Goal: Task Accomplishment & Management: Manage account settings

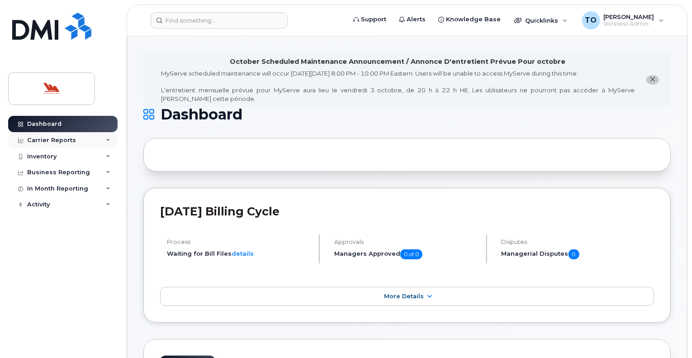
click at [41, 138] on div "Carrier Reports" at bounding box center [51, 140] width 49 height 7
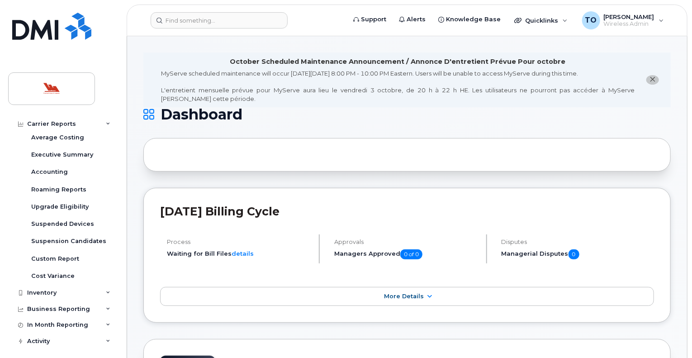
scroll to position [93, 0]
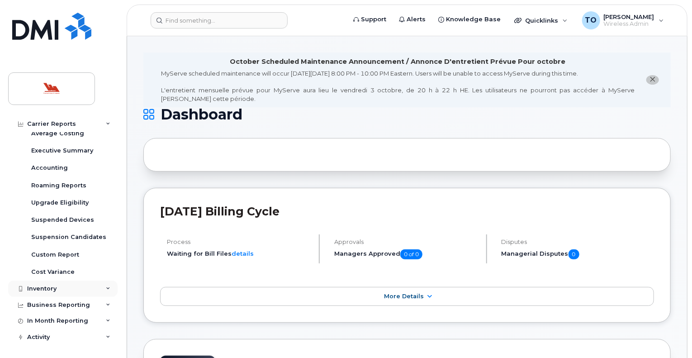
click at [35, 288] on div "Inventory" at bounding box center [41, 288] width 29 height 7
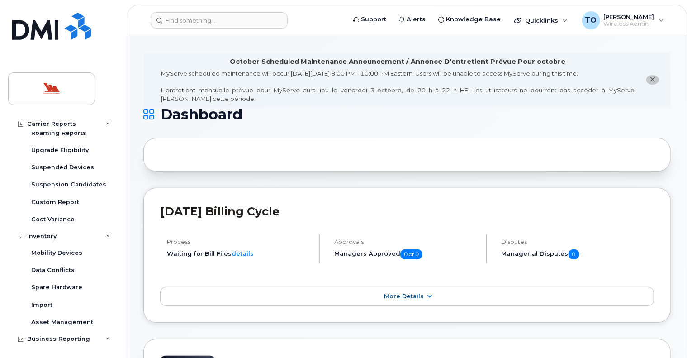
scroll to position [156, 0]
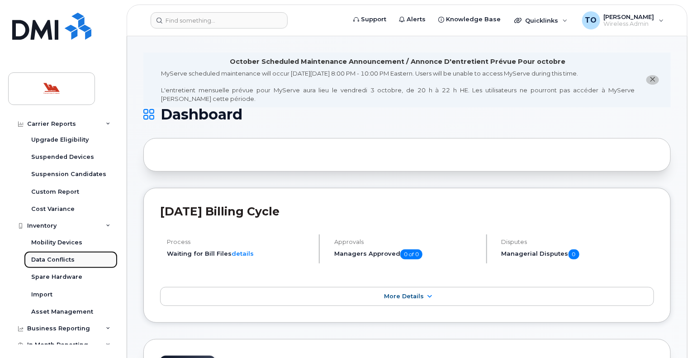
click at [45, 258] on div "Data Conflicts" at bounding box center [52, 260] width 43 height 8
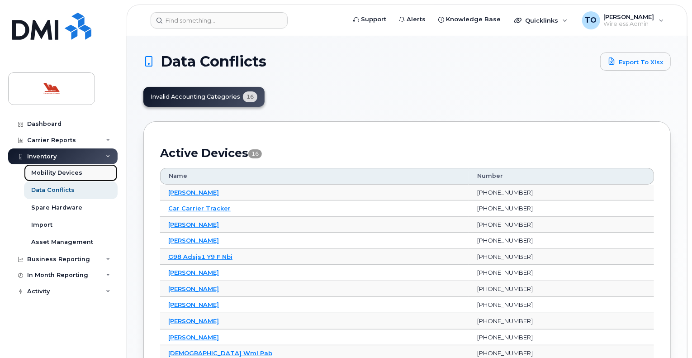
click at [49, 172] on div "Mobility Devices" at bounding box center [56, 173] width 51 height 8
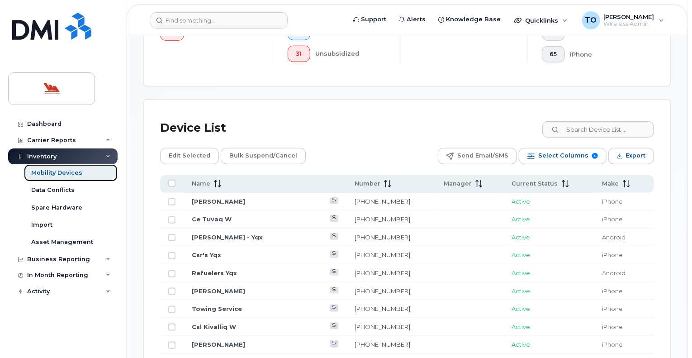
scroll to position [375, 0]
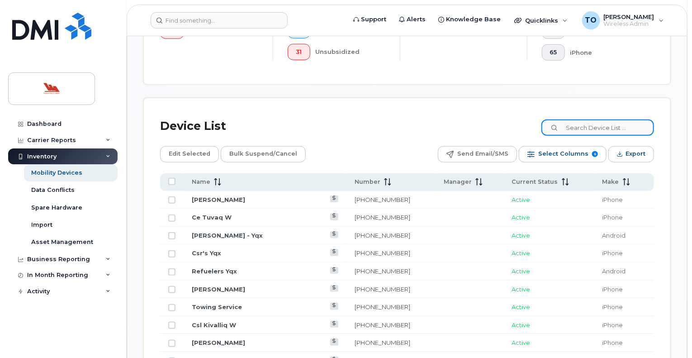
click at [600, 130] on input at bounding box center [598, 127] width 113 height 16
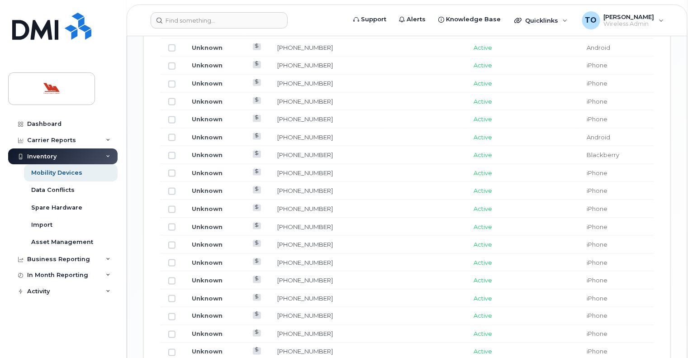
scroll to position [571, 0]
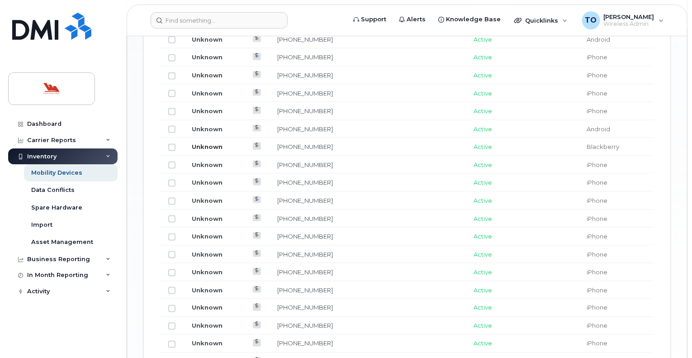
type input "unkn"
click at [208, 144] on link "Unknown" at bounding box center [207, 146] width 31 height 7
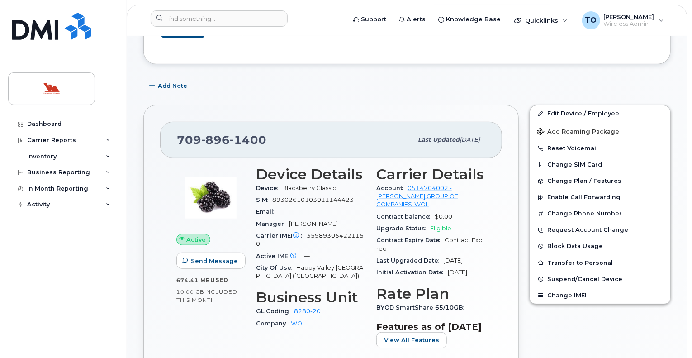
scroll to position [163, 0]
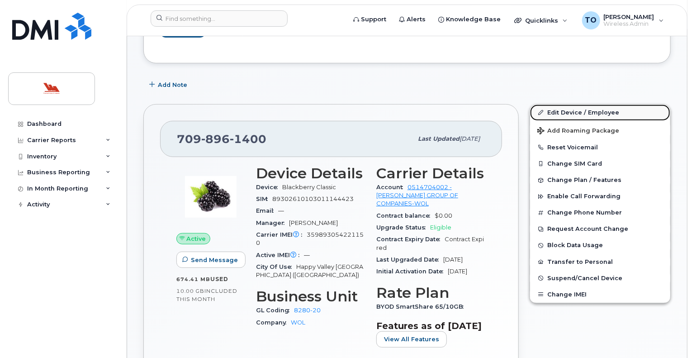
click at [591, 105] on link "Edit Device / Employee" at bounding box center [600, 113] width 140 height 16
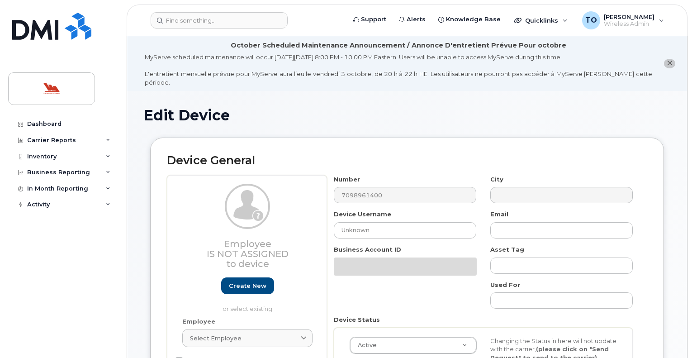
select select "36144315"
select select "36144336"
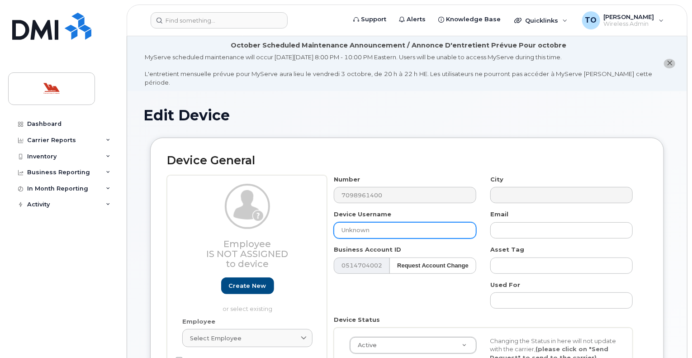
click at [361, 222] on input "Unknown" at bounding box center [405, 230] width 143 height 16
drag, startPoint x: 375, startPoint y: 220, endPoint x: 322, endPoint y: 223, distance: 53.0
click at [322, 223] on div "Employee Is not assigned to device Create new or select existing Employee Selec…" at bounding box center [407, 297] width 481 height 244
type input "Mel C Woodward"
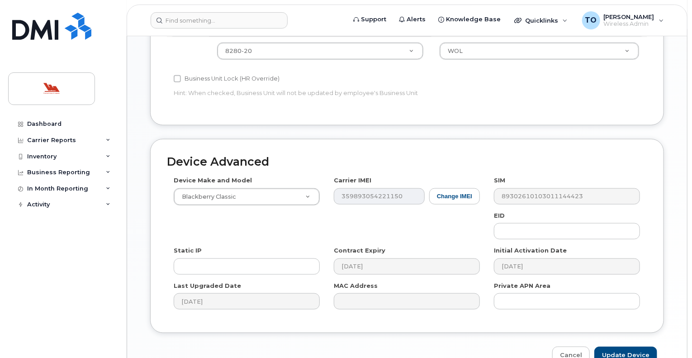
scroll to position [470, 0]
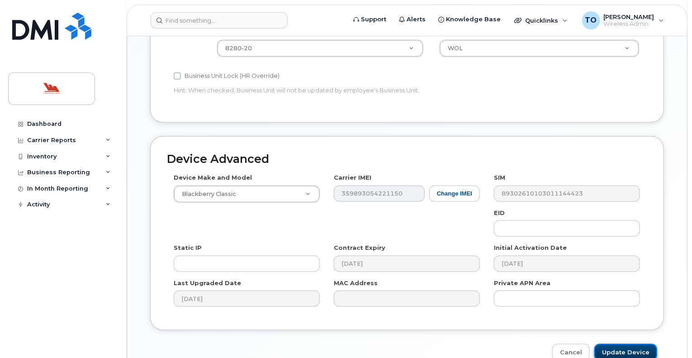
click at [627, 344] on input "Update Device" at bounding box center [626, 352] width 63 height 17
type input "Saving..."
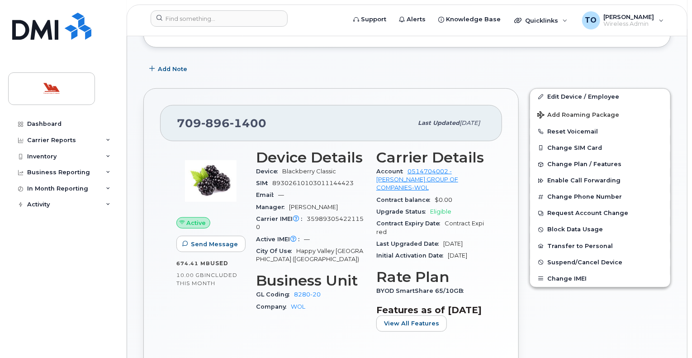
scroll to position [107, 0]
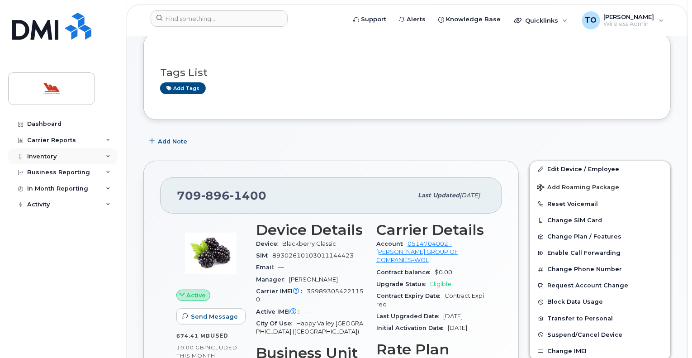
click at [42, 157] on div "Inventory" at bounding box center [41, 156] width 29 height 7
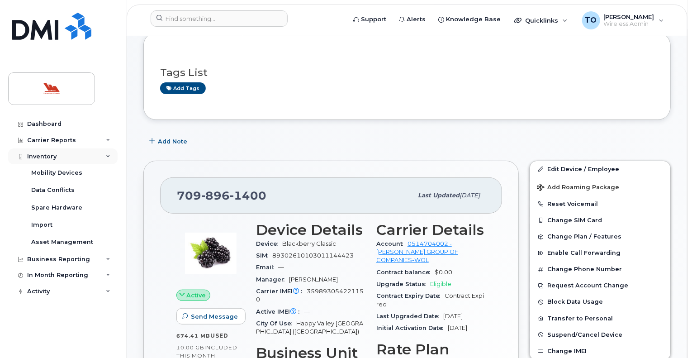
click at [42, 155] on div "Inventory" at bounding box center [41, 156] width 29 height 7
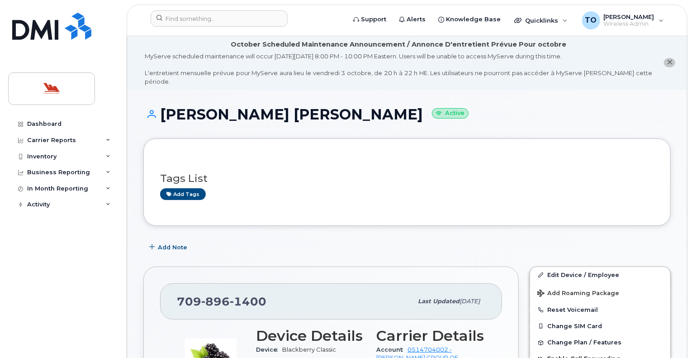
scroll to position [0, 0]
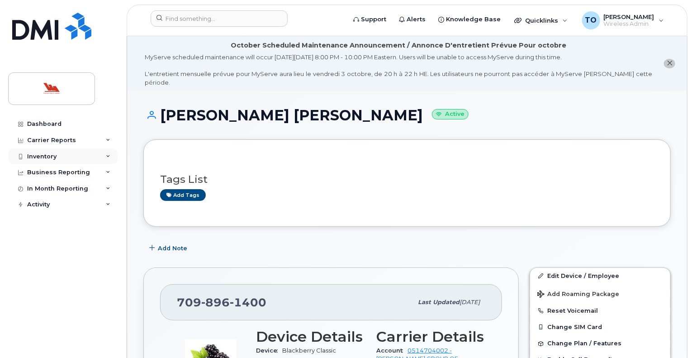
click at [36, 154] on div "Inventory" at bounding box center [41, 156] width 29 height 7
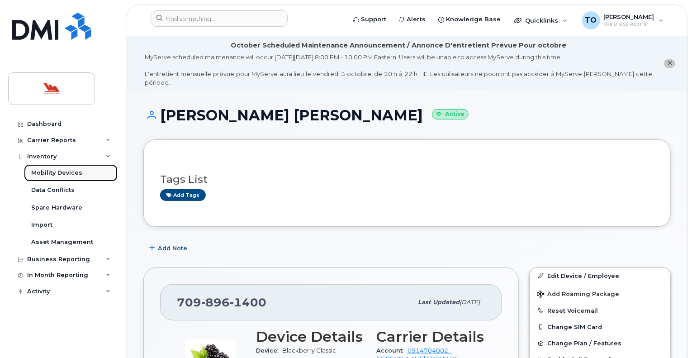
click at [49, 174] on div "Mobility Devices" at bounding box center [56, 173] width 51 height 8
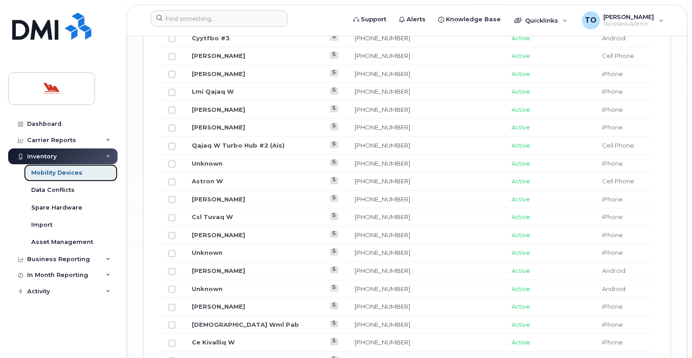
scroll to position [1092, 0]
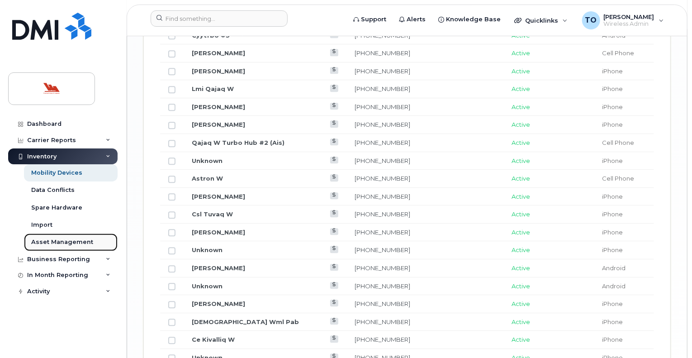
click at [60, 240] on div "Asset Management" at bounding box center [62, 242] width 62 height 8
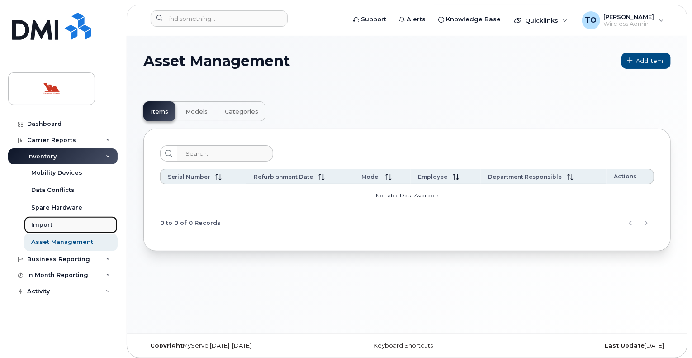
click at [42, 224] on div "Import" at bounding box center [41, 225] width 21 height 8
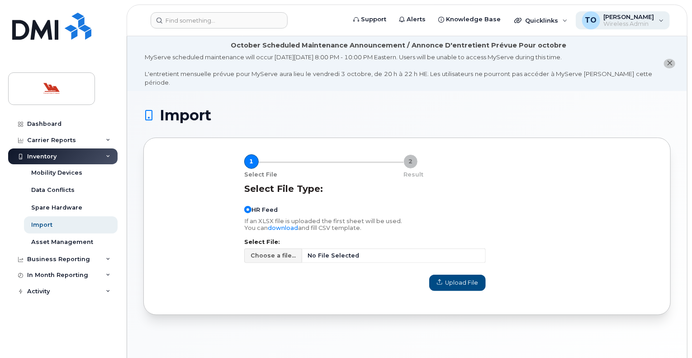
click at [662, 22] on div "TO [PERSON_NAME] Wireless Admin" at bounding box center [623, 20] width 95 height 18
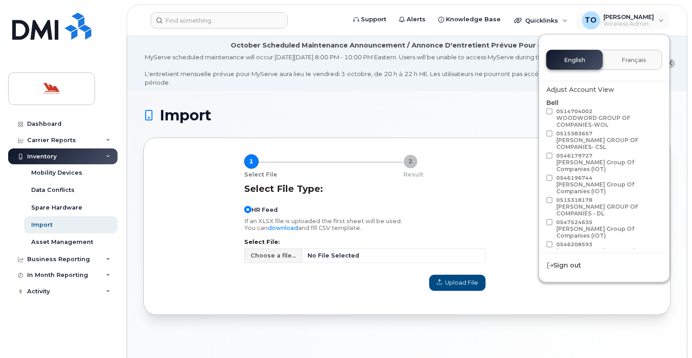
click at [685, 129] on div "Import 1 Select File 2 Result Select File Type: HR Feed If an XLSX file is uplo…" at bounding box center [407, 239] width 560 height 297
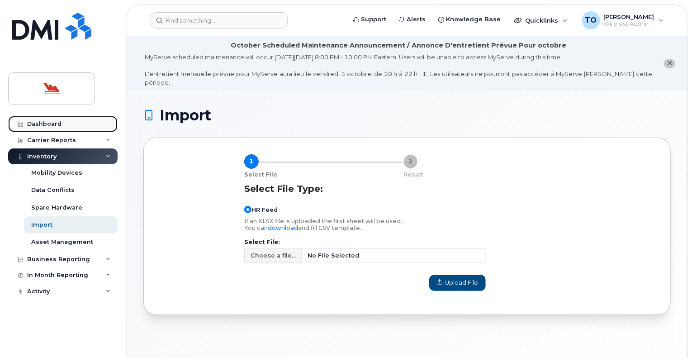
click at [45, 120] on div "Dashboard" at bounding box center [44, 123] width 34 height 7
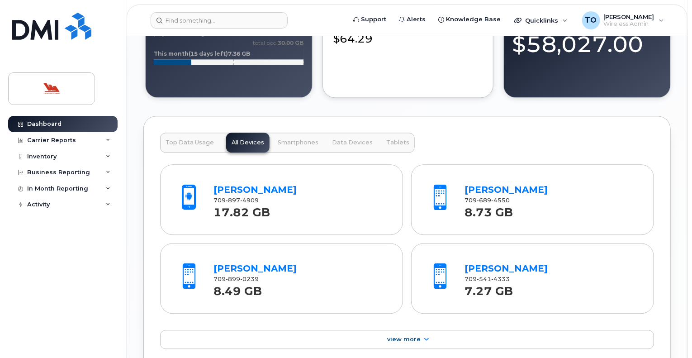
scroll to position [991, 0]
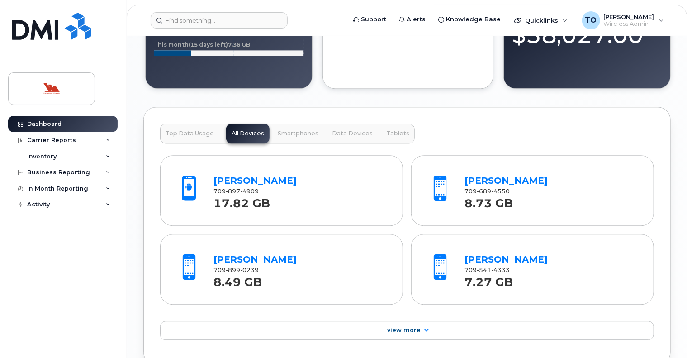
click at [186, 130] on span "Top Data Usage" at bounding box center [190, 133] width 48 height 7
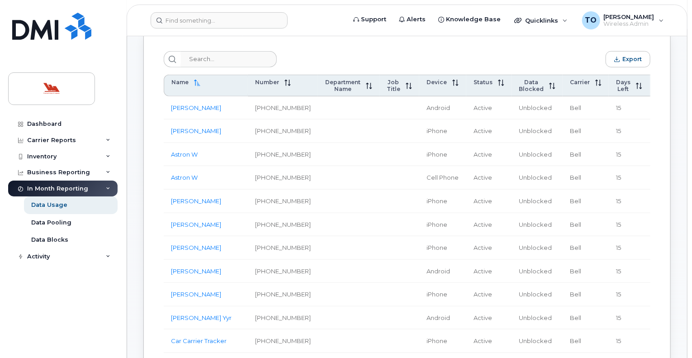
scroll to position [310, 0]
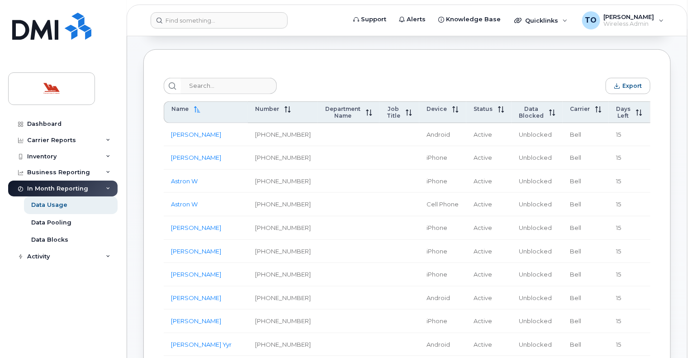
click at [657, 114] on span "Total Volume" at bounding box center [668, 112] width 23 height 14
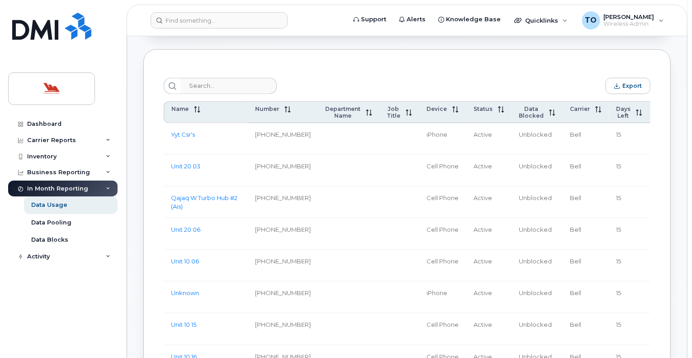
click at [657, 115] on span "Total Volume" at bounding box center [668, 112] width 23 height 14
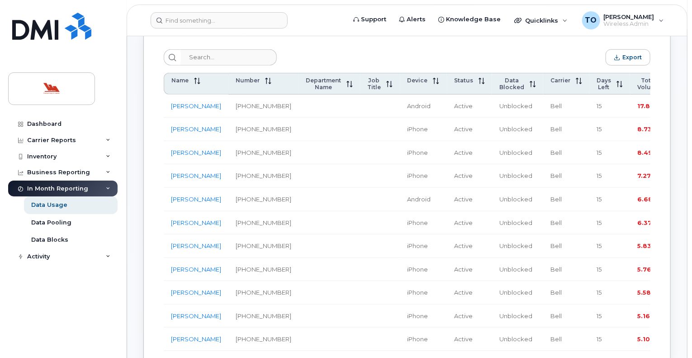
scroll to position [335, 0]
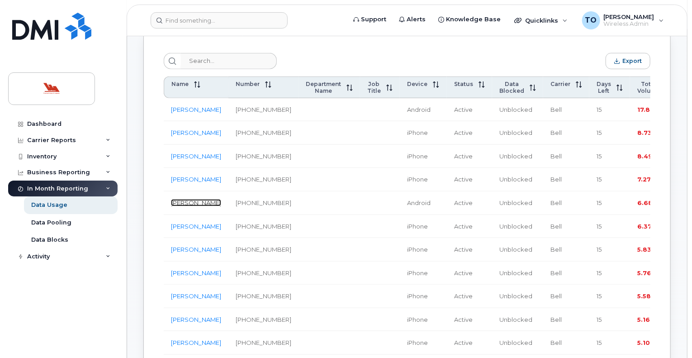
click at [183, 206] on link "[PERSON_NAME]" at bounding box center [196, 202] width 50 height 7
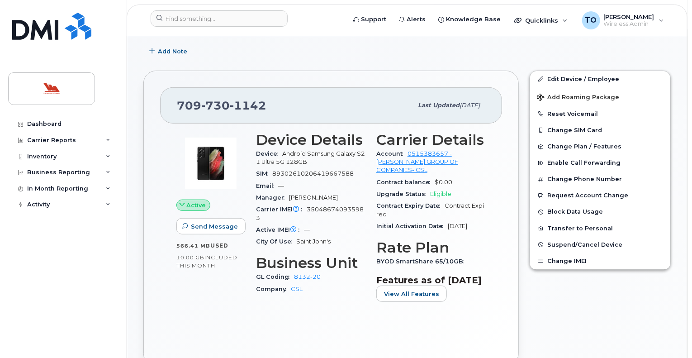
scroll to position [198, 0]
click at [217, 221] on span "Send Message" at bounding box center [214, 225] width 47 height 9
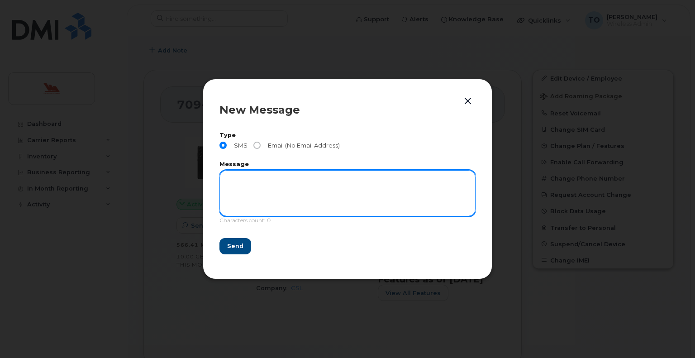
click at [264, 181] on textarea at bounding box center [347, 193] width 256 height 46
click at [270, 181] on textarea "Hey there - test 2123" at bounding box center [347, 193] width 256 height 46
type textarea "Hey there - test 123"
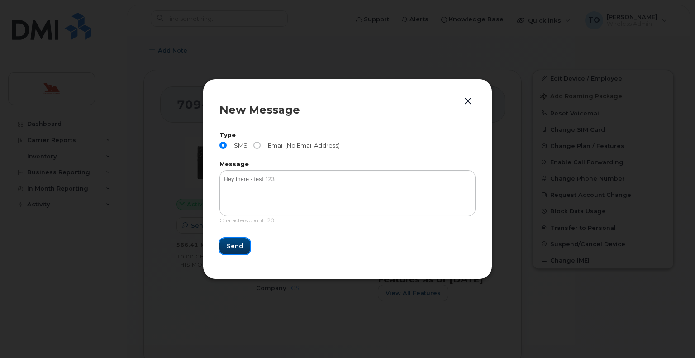
click at [232, 244] on span "Send" at bounding box center [235, 246] width 16 height 9
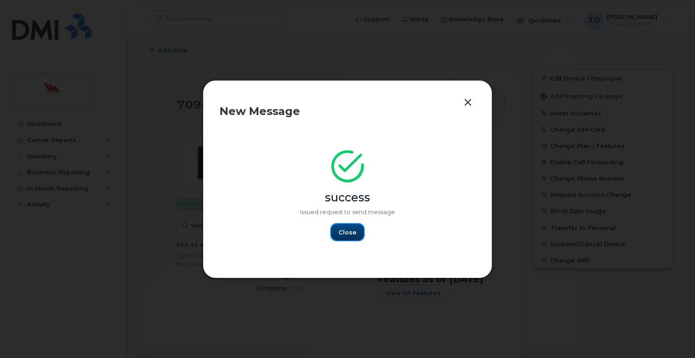
click at [348, 231] on span "Close" at bounding box center [348, 232] width 18 height 9
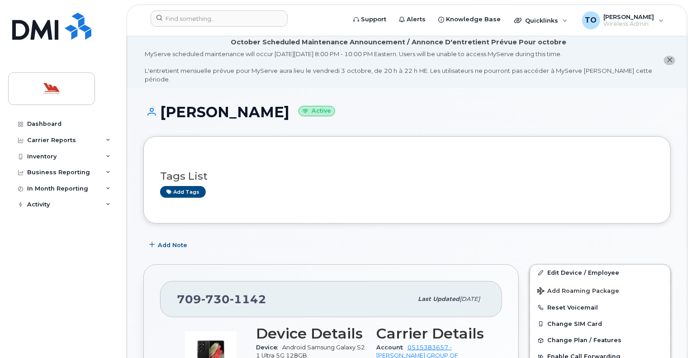
scroll to position [0, 0]
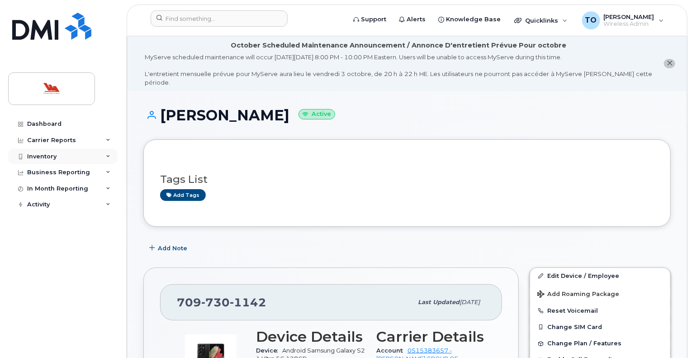
click at [38, 154] on div "Inventory" at bounding box center [41, 156] width 29 height 7
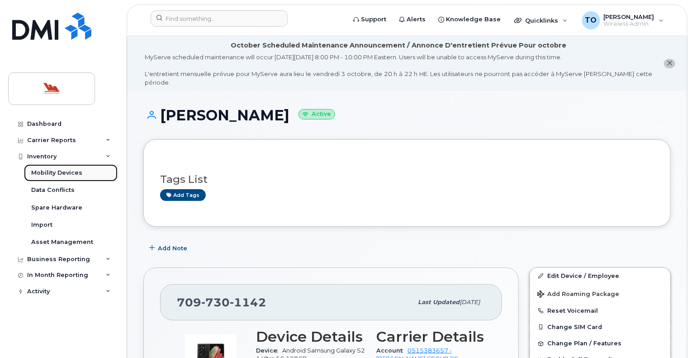
click at [42, 173] on div "Mobility Devices" at bounding box center [56, 173] width 51 height 8
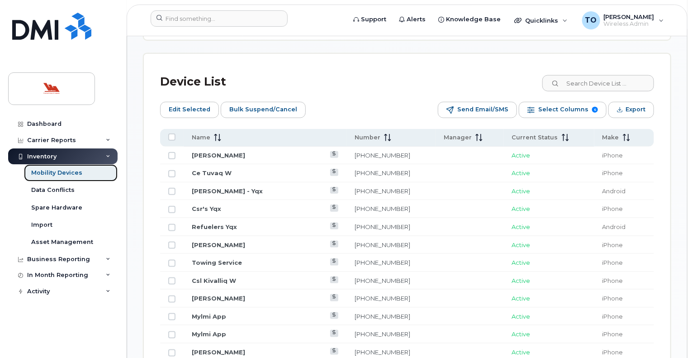
scroll to position [437, 0]
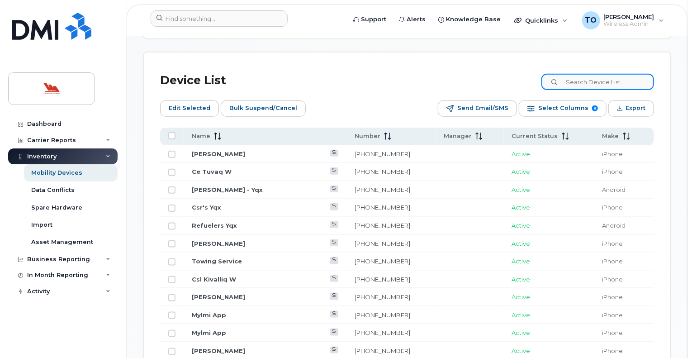
click at [577, 78] on input at bounding box center [598, 82] width 113 height 16
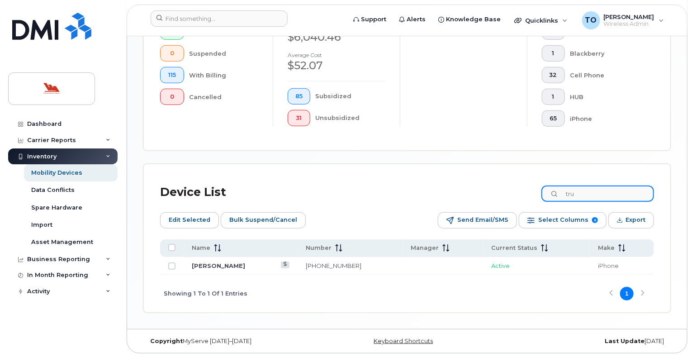
scroll to position [324, 0]
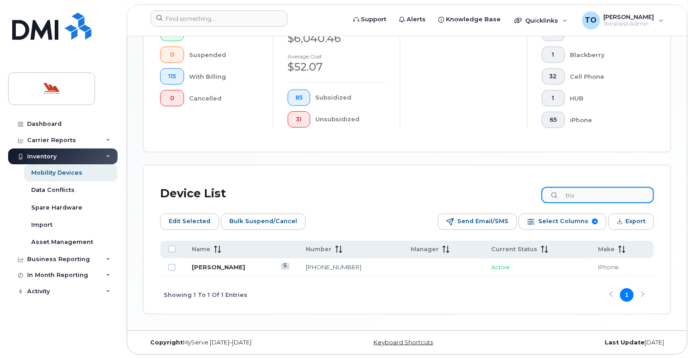
type input "tru"
click at [205, 266] on link "[PERSON_NAME]" at bounding box center [218, 266] width 53 height 7
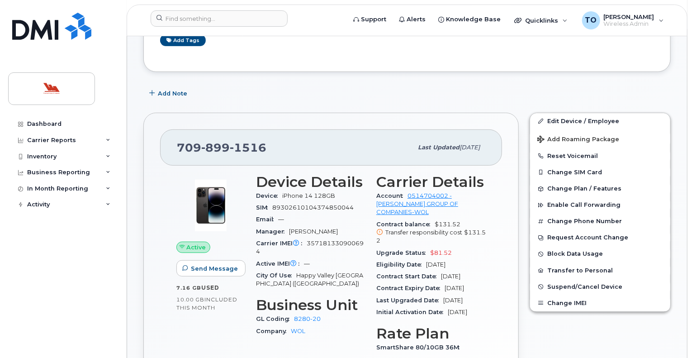
scroll to position [157, 0]
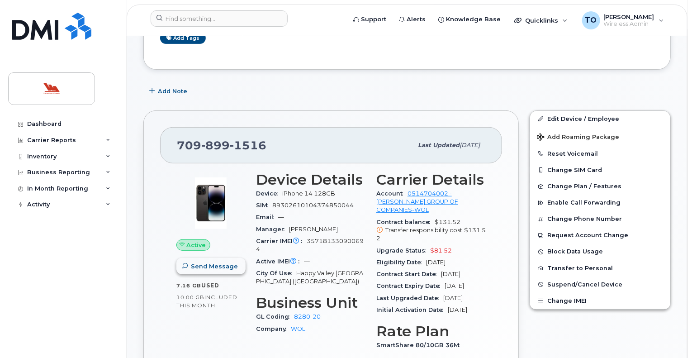
click at [205, 262] on span "Send Message" at bounding box center [214, 266] width 47 height 9
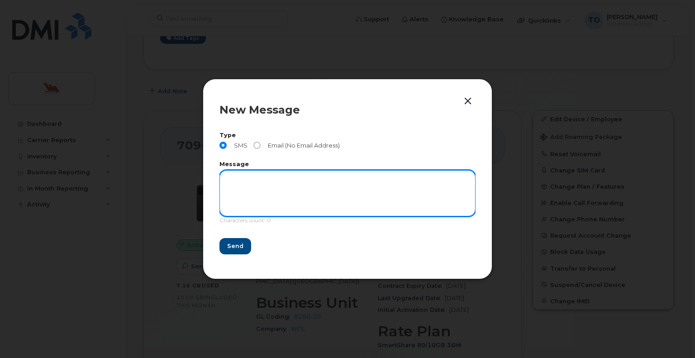
click at [246, 176] on textarea at bounding box center [347, 193] width 256 height 46
type textarea "test 123 from [GEOGRAPHIC_DATA]"
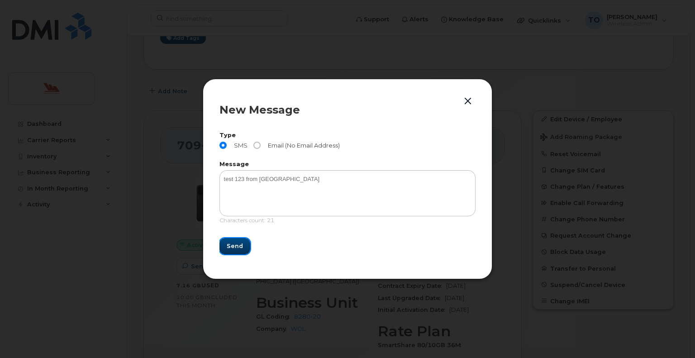
click at [235, 245] on span "Send" at bounding box center [235, 246] width 16 height 9
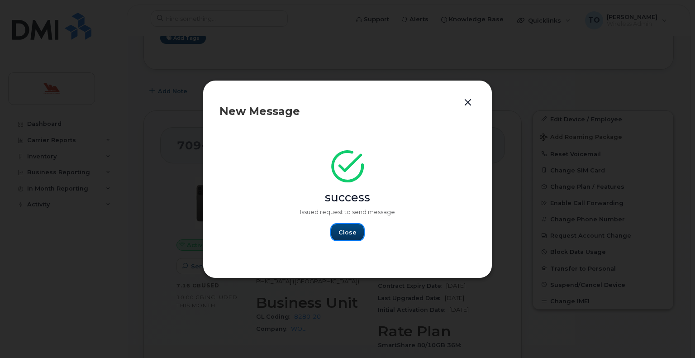
click at [349, 230] on span "Close" at bounding box center [348, 232] width 18 height 9
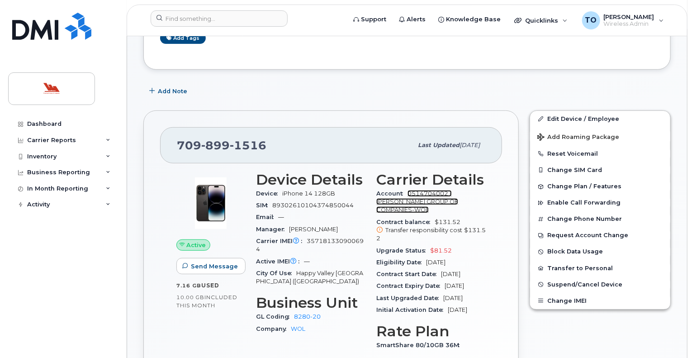
click at [400, 193] on link "0514704002 - Bell - WOODWORD GROUP OF COMPANIES-WOL" at bounding box center [418, 202] width 82 height 24
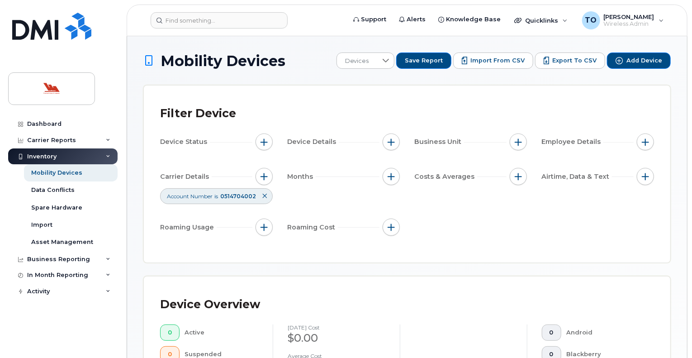
click at [39, 154] on div "Inventory" at bounding box center [41, 156] width 29 height 7
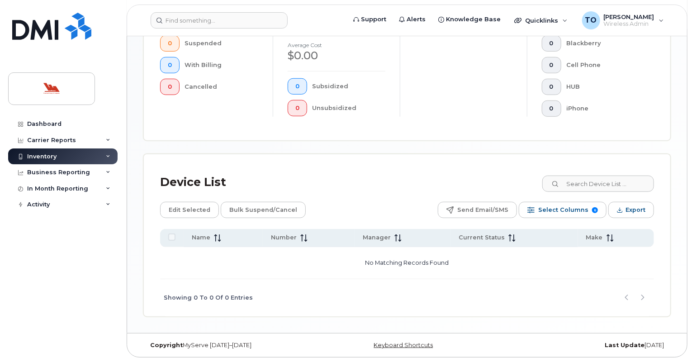
scroll to position [314, 0]
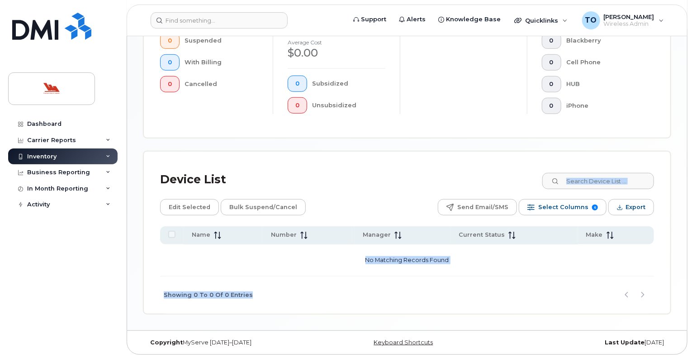
drag, startPoint x: 692, startPoint y: 278, endPoint x: 694, endPoint y: 170, distance: 107.7
click at [692, 170] on html "Support Alerts Knowledge Base Quicklinks Suspend / Cancel Device Change SIM Car…" at bounding box center [346, 22] width 692 height 673
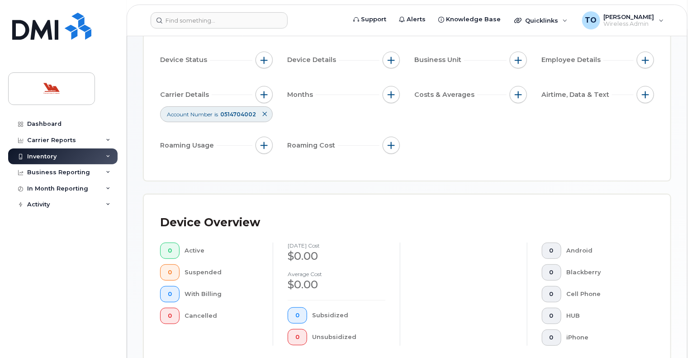
scroll to position [0, 0]
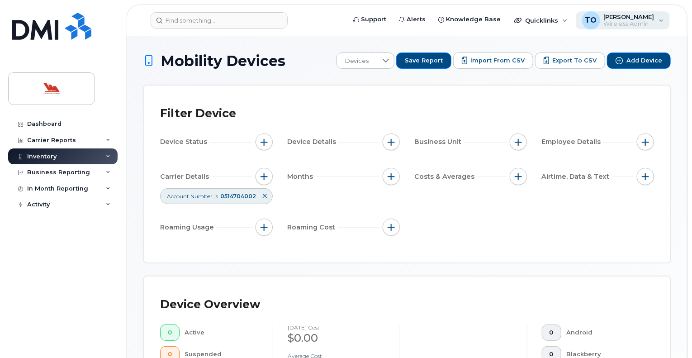
click at [662, 19] on div "TO [PERSON_NAME] Wireless Admin" at bounding box center [623, 20] width 95 height 18
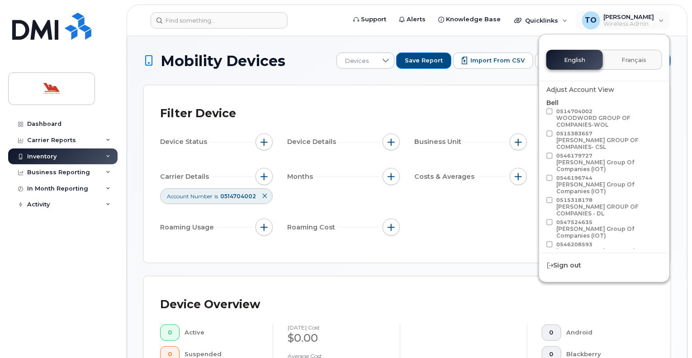
click at [511, 224] on div "Device Status Device Details Business Unit Employee Details Carrier Details Acc…" at bounding box center [407, 185] width 494 height 105
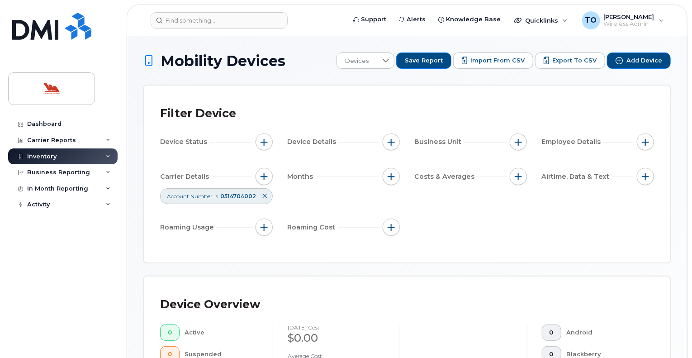
drag, startPoint x: 692, startPoint y: 93, endPoint x: 687, endPoint y: 121, distance: 29.0
click at [687, 121] on body "Support Alerts Knowledge Base Quicklinks Suspend / Cancel Device Change SIM Car…" at bounding box center [346, 336] width 692 height 673
click at [657, 19] on div "TO [PERSON_NAME] Wireless Admin" at bounding box center [623, 20] width 95 height 18
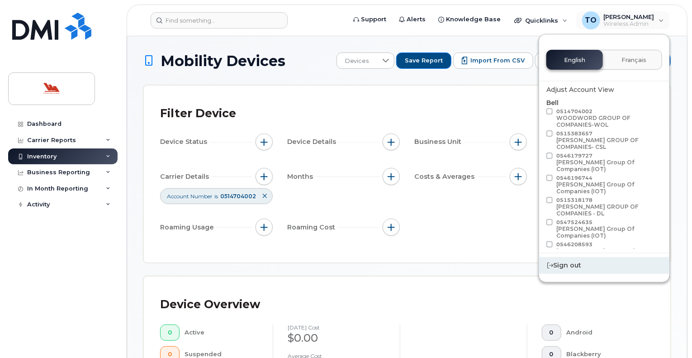
click at [570, 263] on div "Sign out" at bounding box center [604, 265] width 130 height 17
